Goal: Task Accomplishment & Management: Complete application form

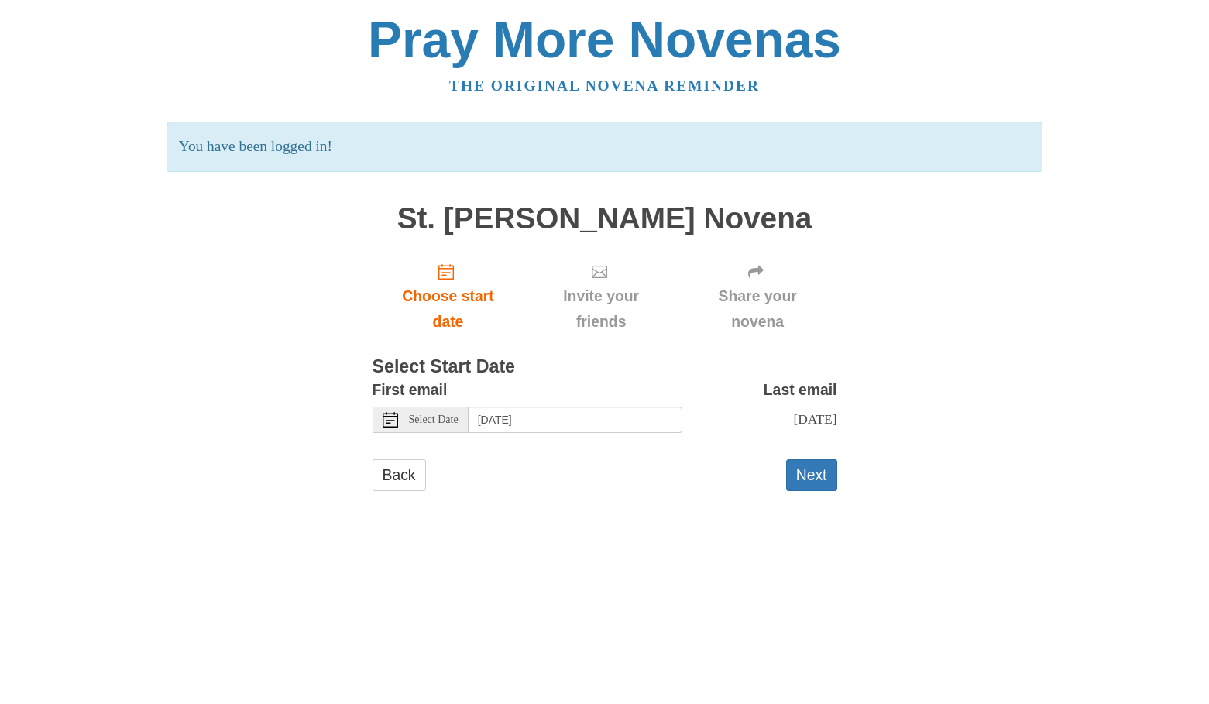
click at [597, 274] on icon at bounding box center [599, 271] width 15 height 15
click at [810, 466] on button "Next" at bounding box center [811, 475] width 51 height 32
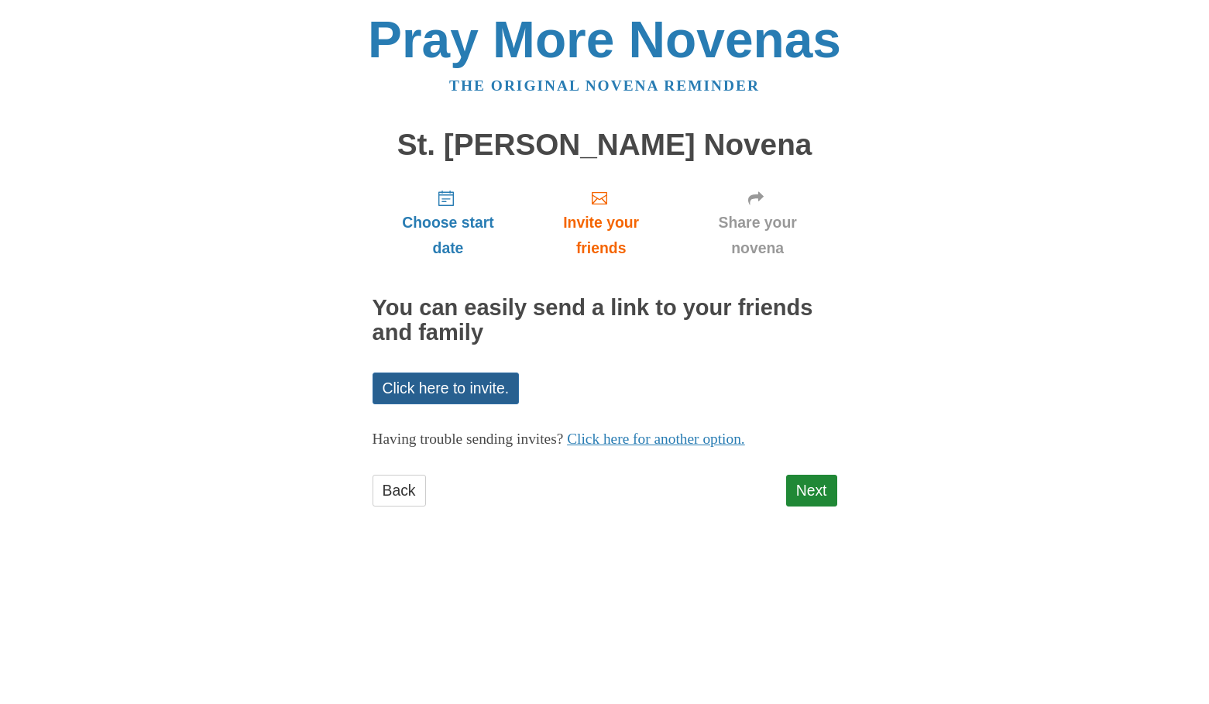
click at [426, 379] on link "Click here to invite." at bounding box center [446, 389] width 147 height 32
click at [656, 434] on link "Click here for another option." at bounding box center [656, 439] width 178 height 16
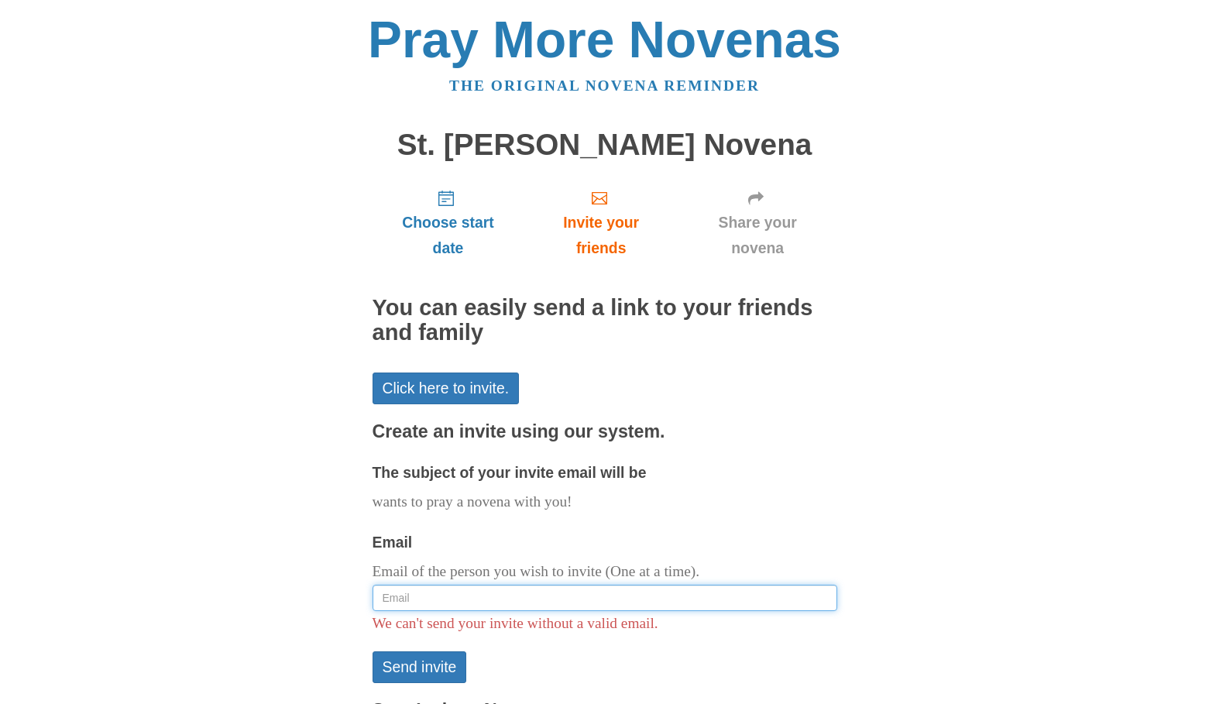
click at [449, 588] on input "Email" at bounding box center [605, 598] width 465 height 26
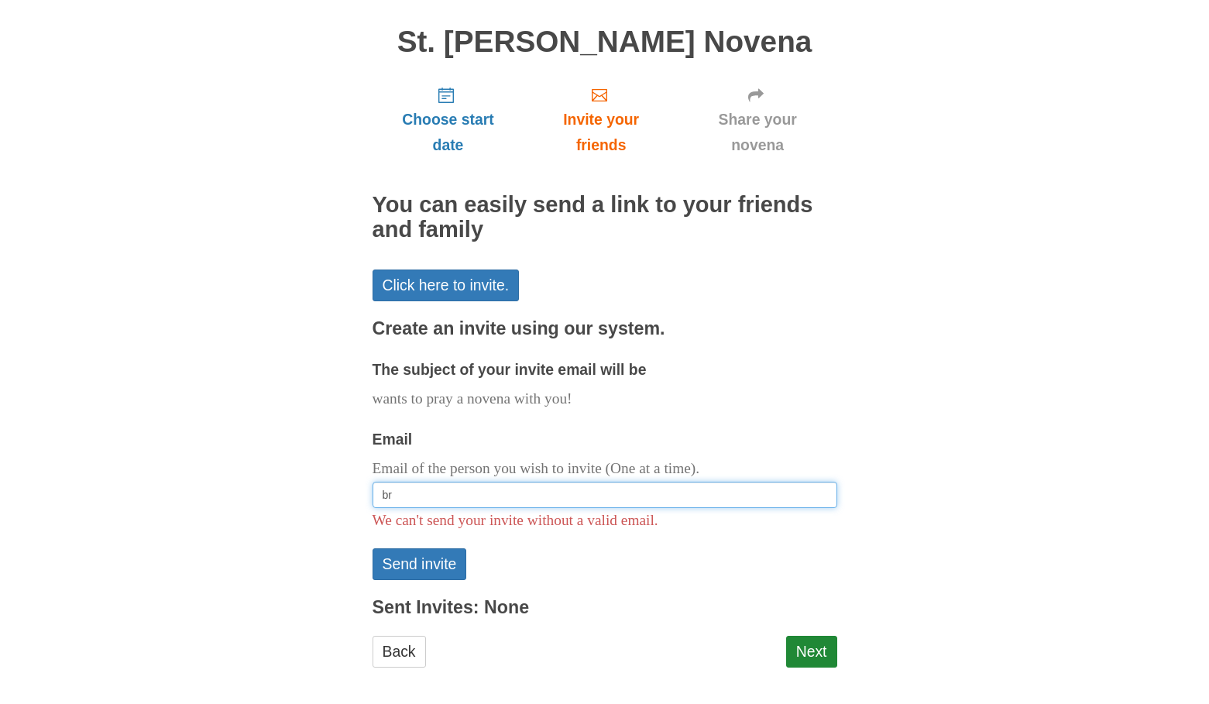
scroll to position [101, 0]
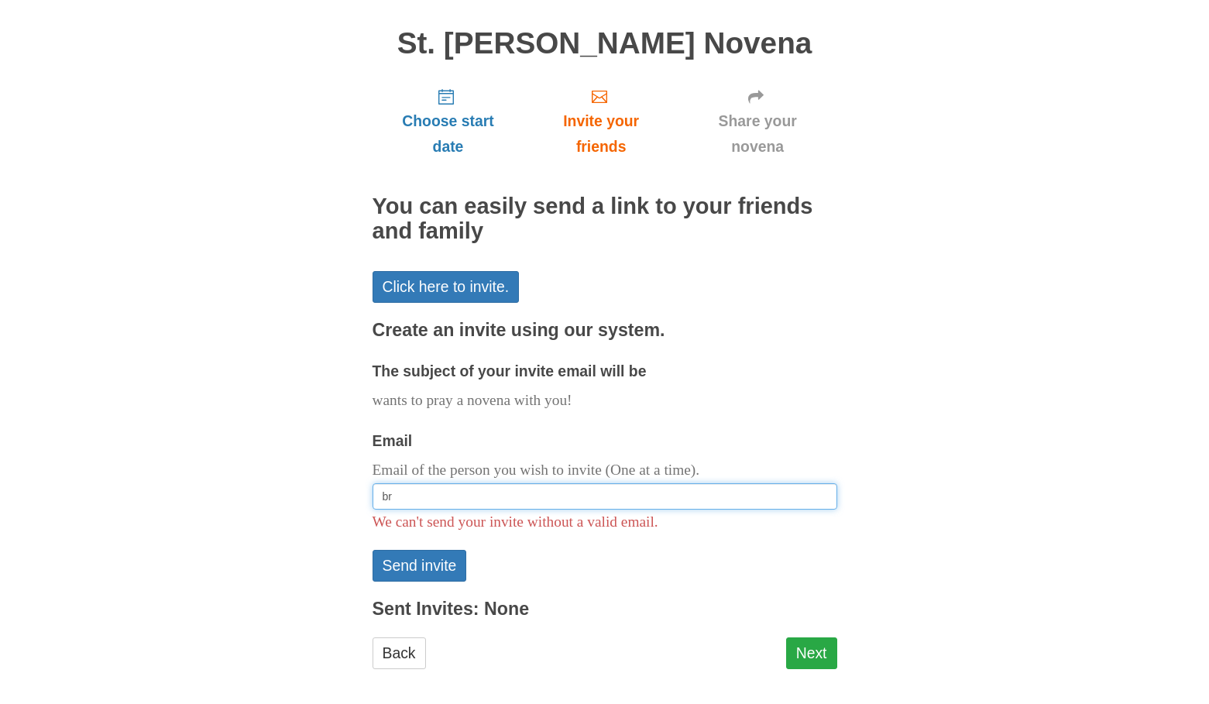
type input "br"
click at [813, 642] on link "Next" at bounding box center [811, 654] width 51 height 32
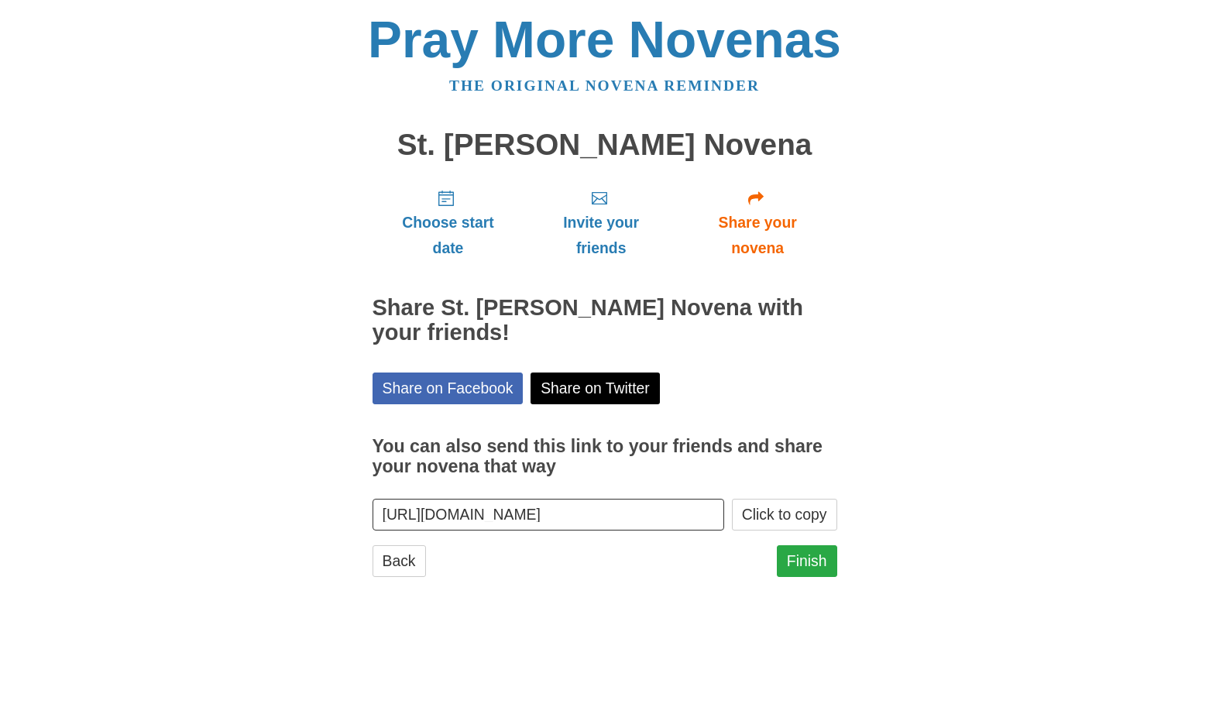
click at [810, 550] on link "Finish" at bounding box center [807, 561] width 60 height 32
